Goal: Information Seeking & Learning: Learn about a topic

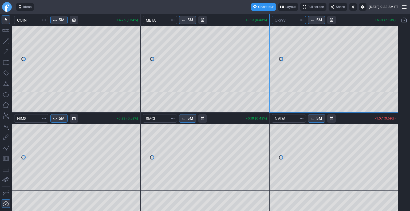
click at [282, 22] on input "Search" at bounding box center [289, 20] width 34 height 9
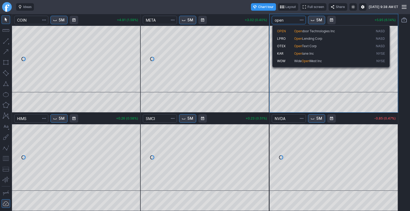
type input "open"
click at [301, 30] on span "Open" at bounding box center [298, 31] width 8 height 4
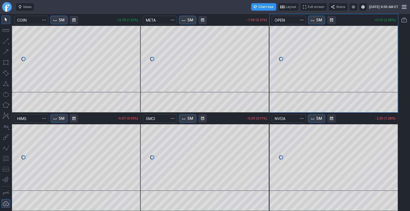
click at [5, 10] on link "Finviz.com" at bounding box center [7, 7] width 10 height 10
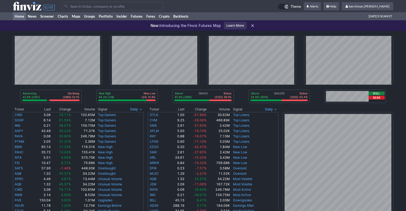
type input "w"
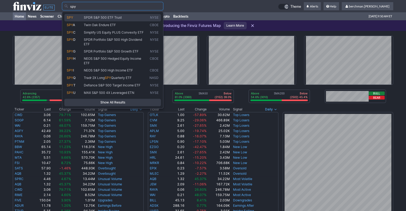
click at [94, 15] on span "SPDR S&P 500 ETF Trust" at bounding box center [103, 17] width 38 height 4
type input "SPY"
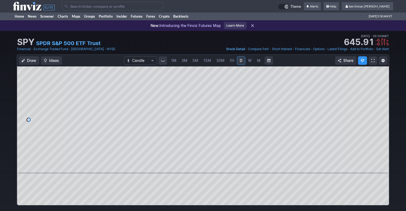
click at [193, 61] on span "5M" at bounding box center [196, 60] width 6 height 5
